Goal: Task Accomplishment & Management: Manage account settings

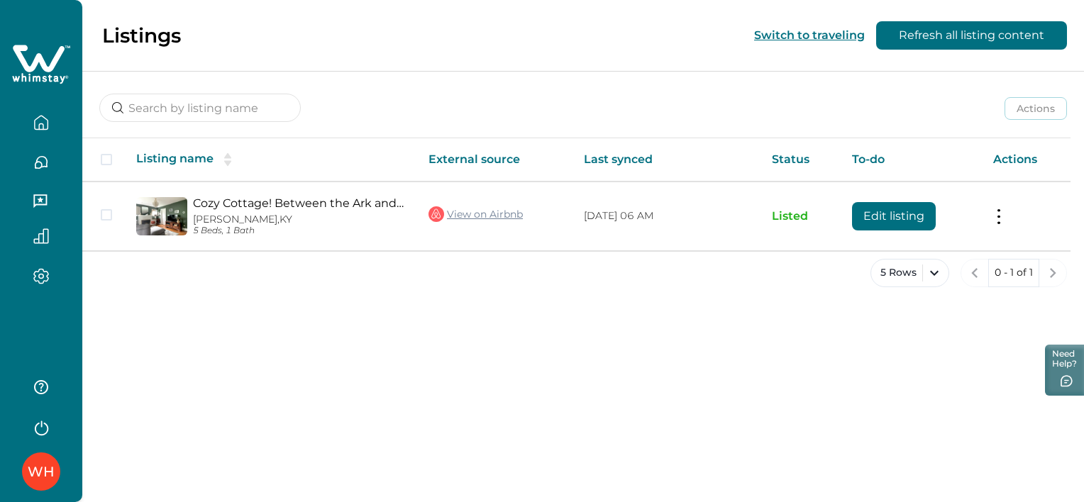
click at [48, 162] on icon "button" at bounding box center [41, 163] width 16 height 16
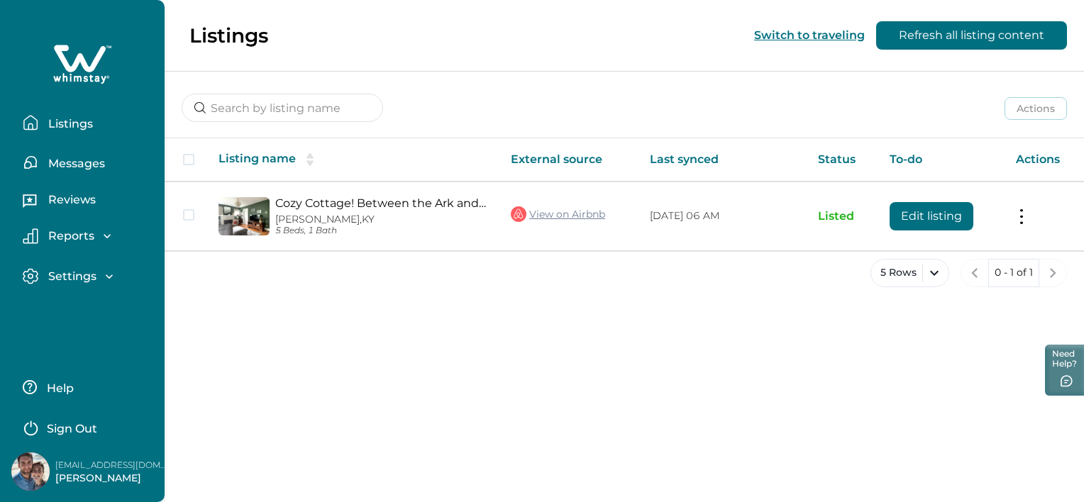
click at [48, 162] on p "Messages" at bounding box center [74, 164] width 61 height 14
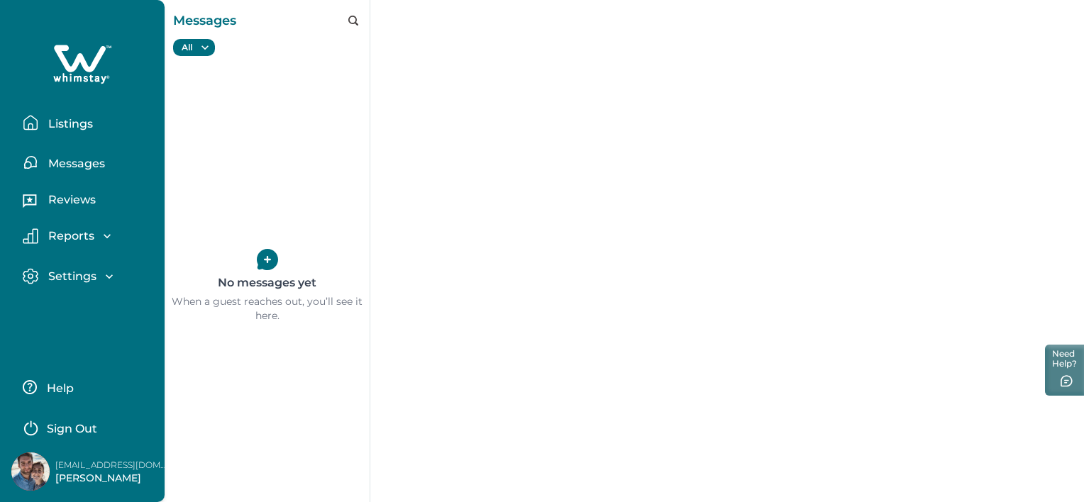
click at [66, 122] on p "Listings" at bounding box center [68, 124] width 49 height 14
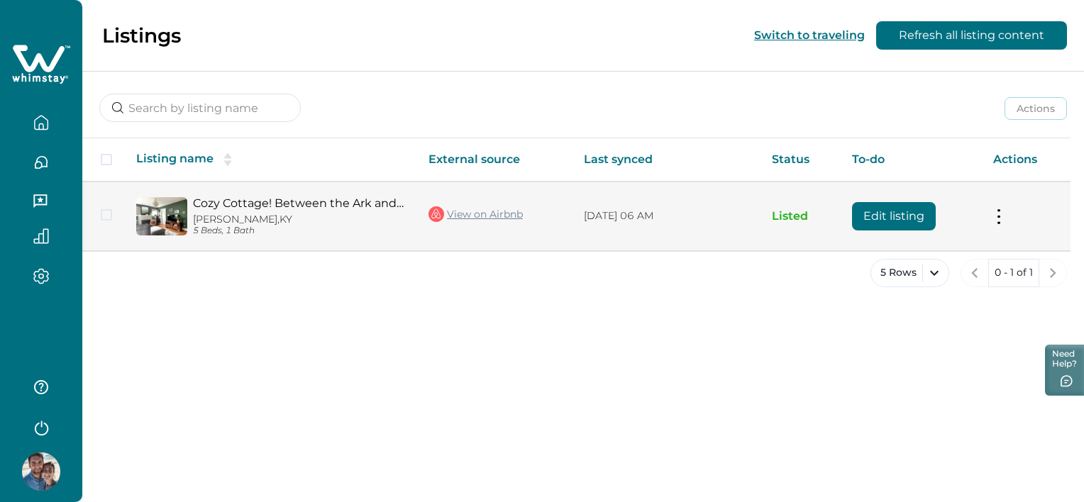
click at [936, 229] on button "Edit listing" at bounding box center [894, 216] width 84 height 28
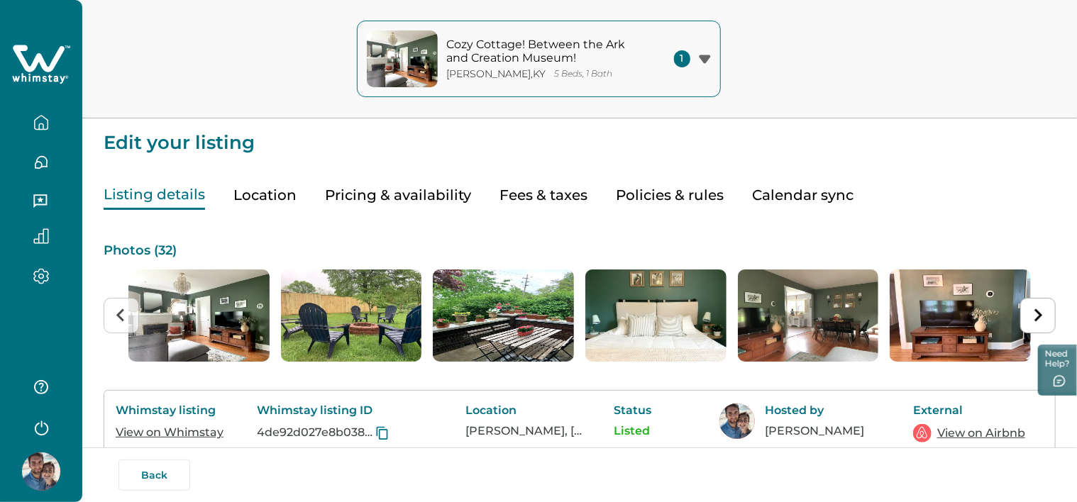
click at [437, 190] on button "Pricing & availability" at bounding box center [398, 195] width 146 height 29
